Goal: Check status: Check status

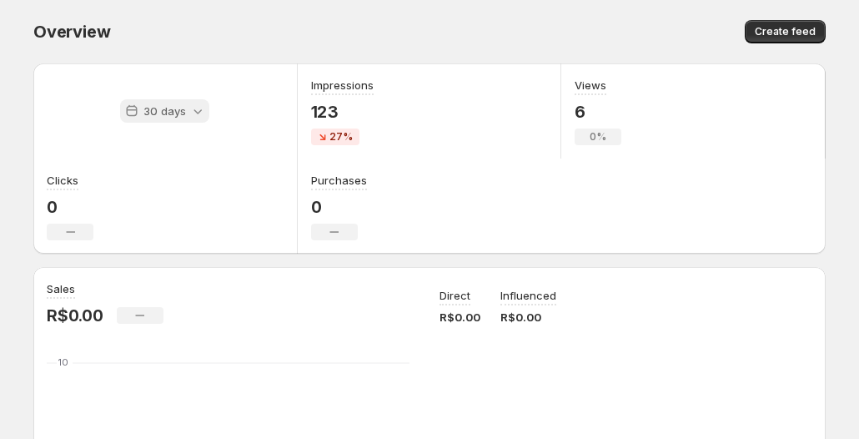
click at [120, 100] on div "30 days" at bounding box center [164, 110] width 89 height 23
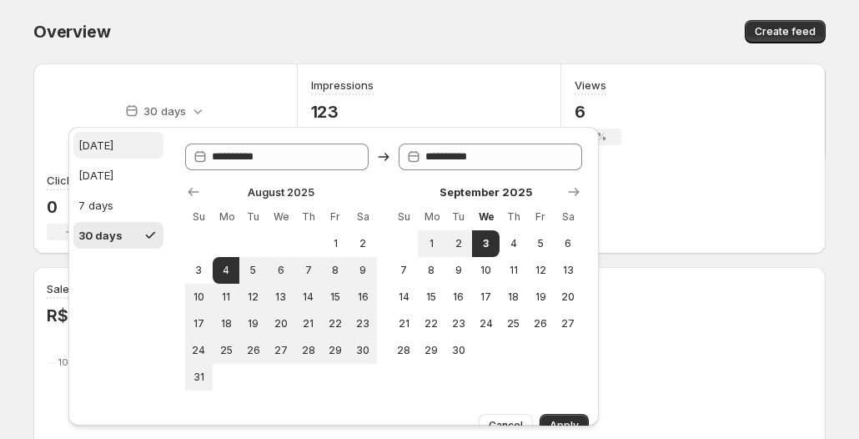
click at [88, 140] on div "[DATE]" at bounding box center [95, 145] width 35 height 17
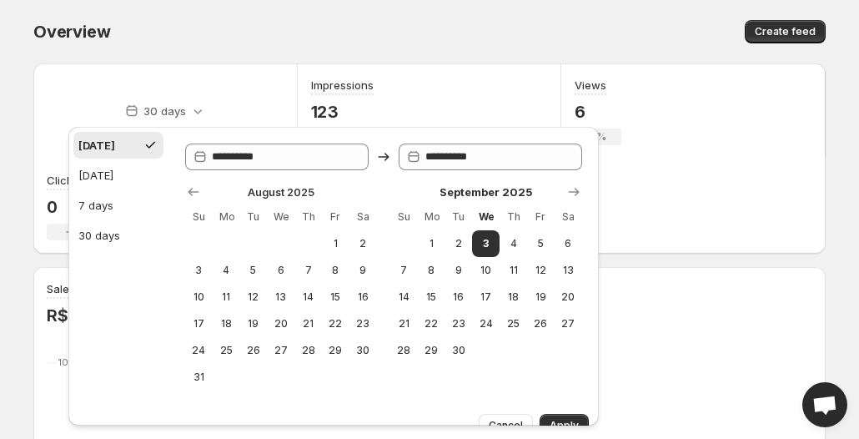
type input "**********"
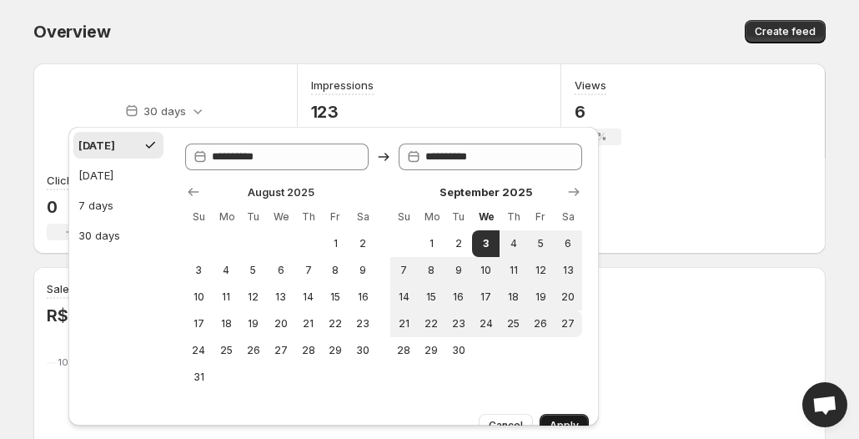
click at [575, 424] on span "Apply" at bounding box center [564, 425] width 29 height 13
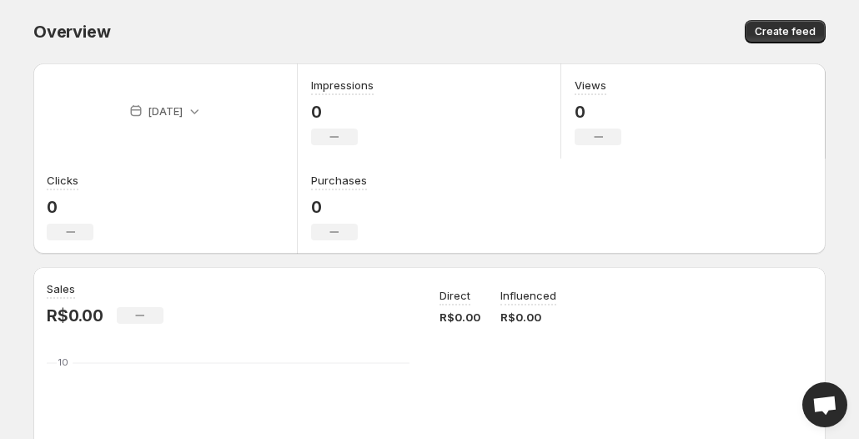
click at [148, 107] on p "[DATE]" at bounding box center [165, 111] width 35 height 17
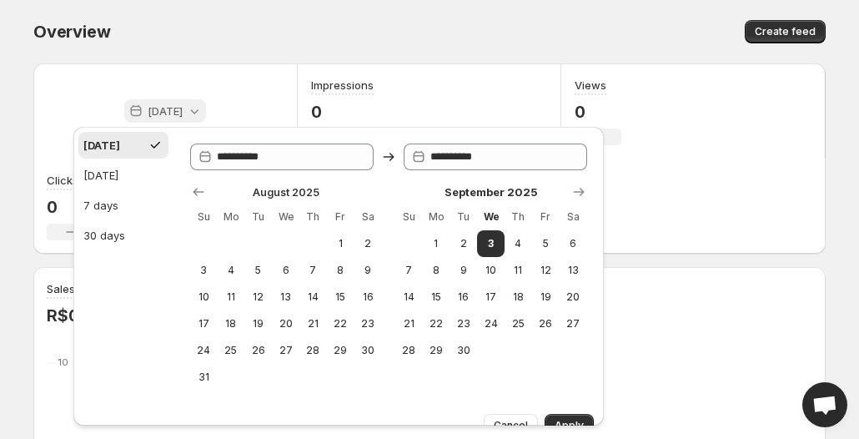
click at [148, 105] on p "[DATE]" at bounding box center [165, 111] width 35 height 17
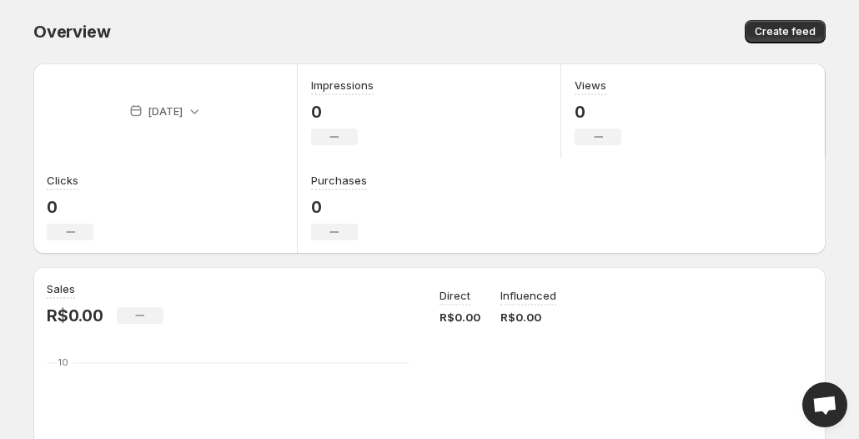
click at [9, 114] on body "Home Feeds Videos Subscription Settings Overview. This page is ready Overview C…" at bounding box center [429, 219] width 859 height 439
click at [124, 107] on div "[DATE]" at bounding box center [165, 110] width 82 height 23
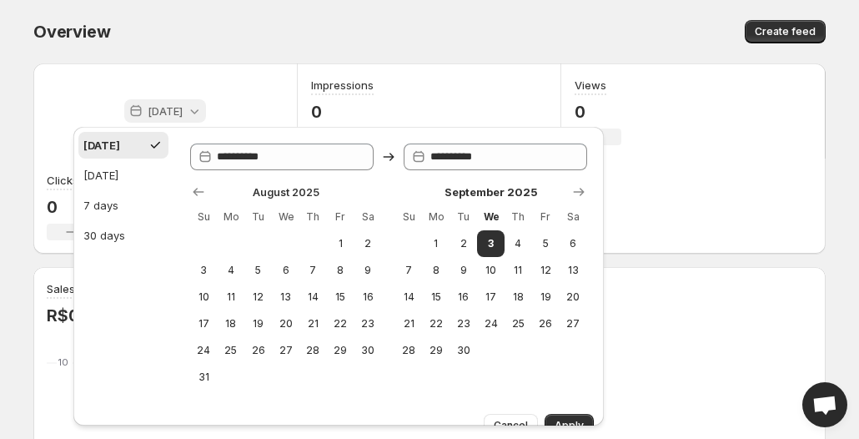
click at [124, 107] on div "[DATE]" at bounding box center [165, 110] width 82 height 23
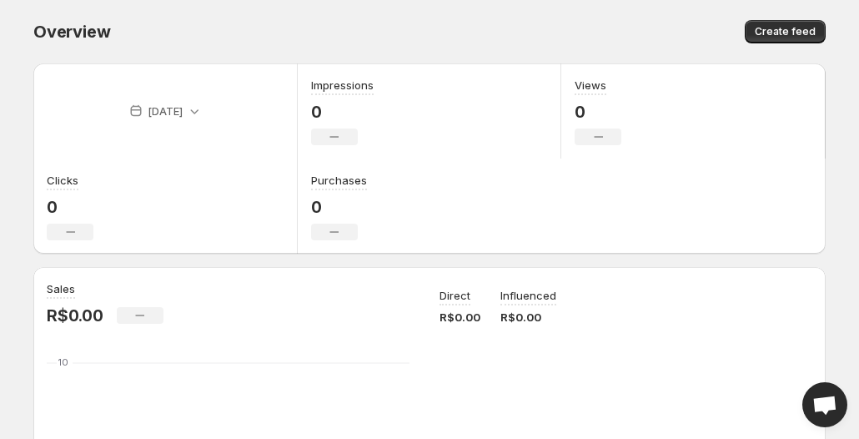
click at [148, 105] on p "[DATE]" at bounding box center [165, 111] width 35 height 17
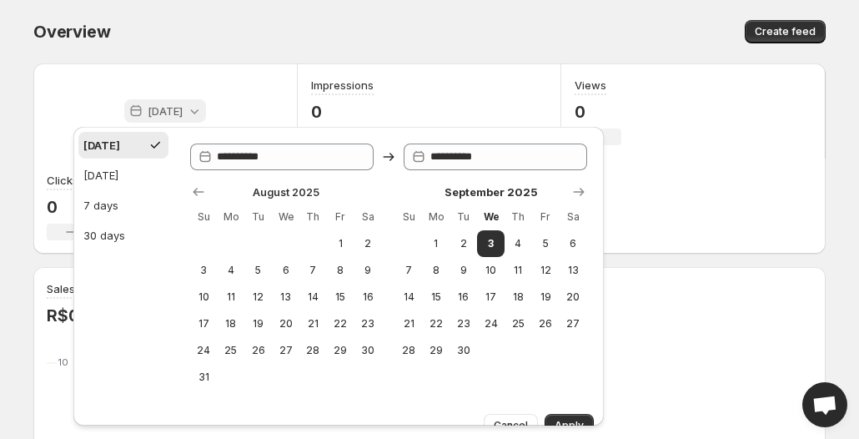
click at [148, 106] on p "[DATE]" at bounding box center [165, 111] width 35 height 17
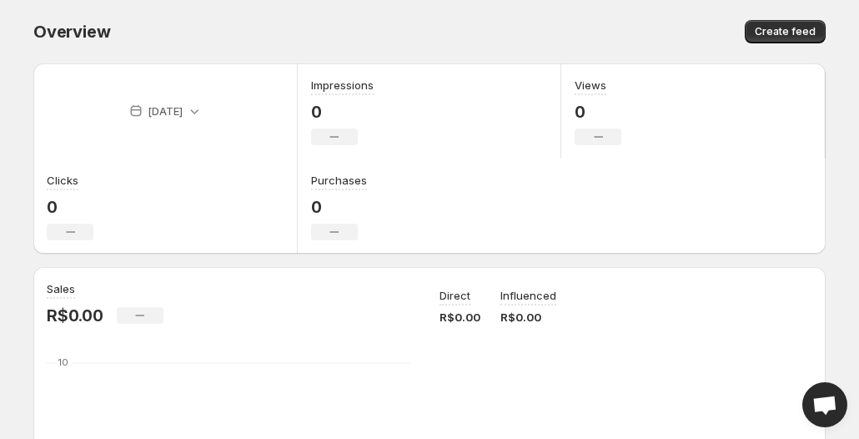
click at [148, 111] on p "[DATE]" at bounding box center [165, 111] width 35 height 17
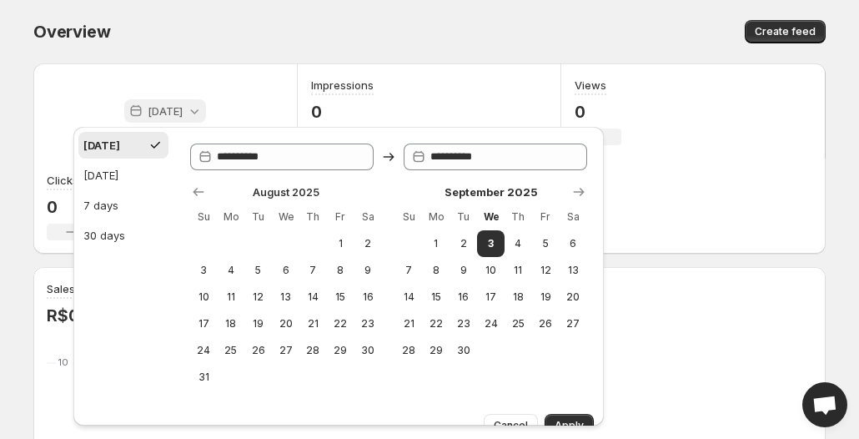
click at [148, 110] on p "[DATE]" at bounding box center [165, 111] width 35 height 17
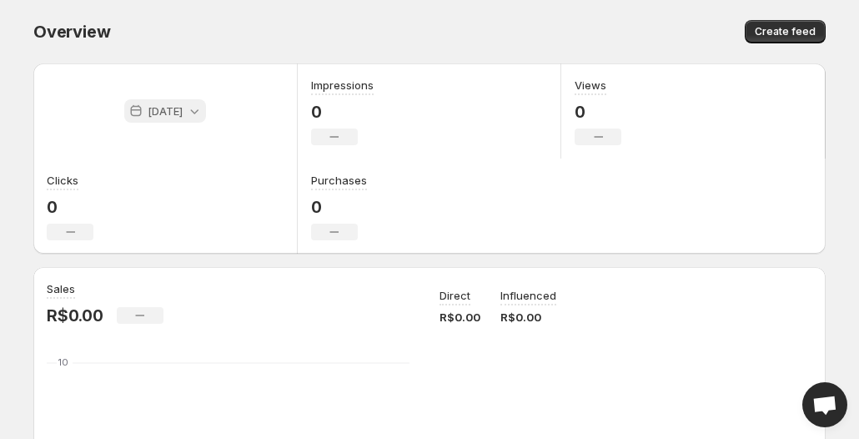
click at [148, 110] on p "[DATE]" at bounding box center [165, 111] width 35 height 17
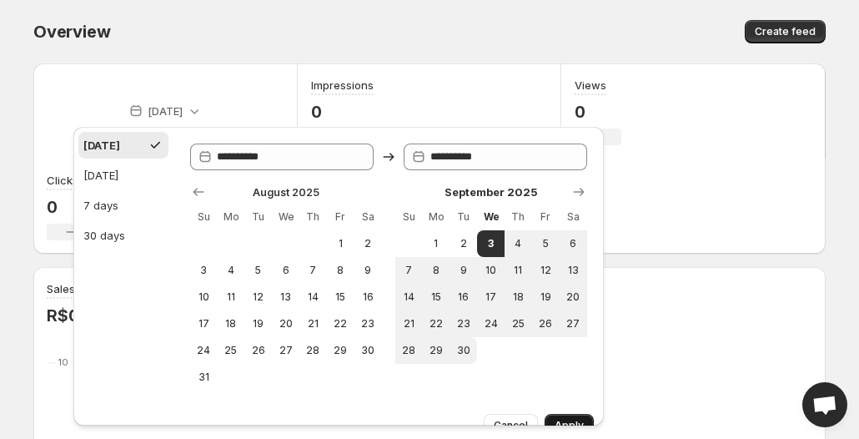
click at [554, 420] on button "Apply" at bounding box center [569, 425] width 49 height 23
